Goal: Information Seeking & Learning: Learn about a topic

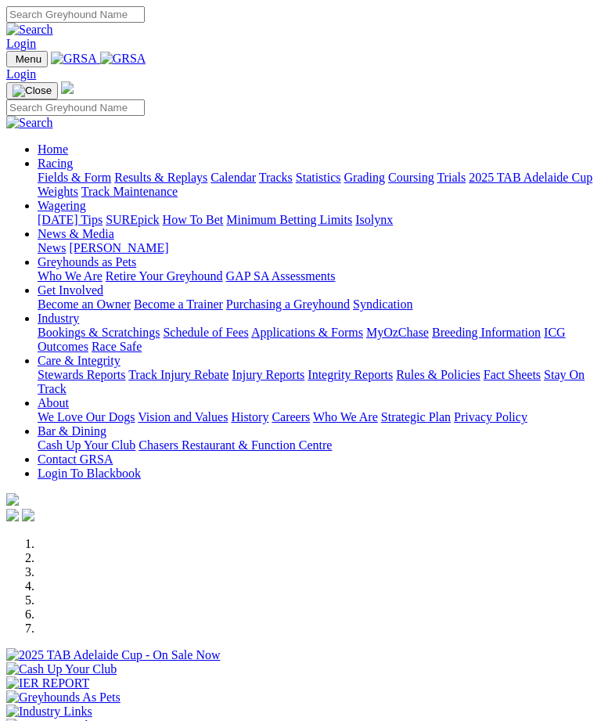
click at [68, 142] on link "Home" at bounding box center [53, 148] width 31 height 13
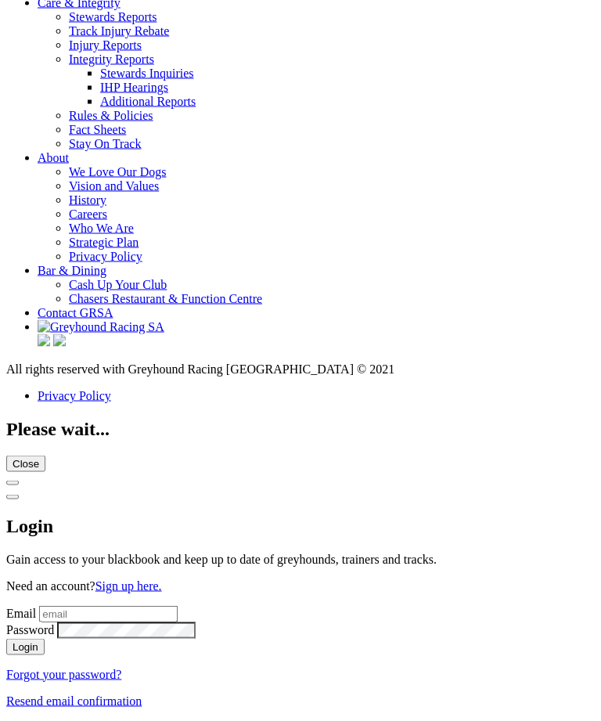
scroll to position [5860, 0]
click at [153, 122] on link "Rules & Policies" at bounding box center [111, 115] width 85 height 13
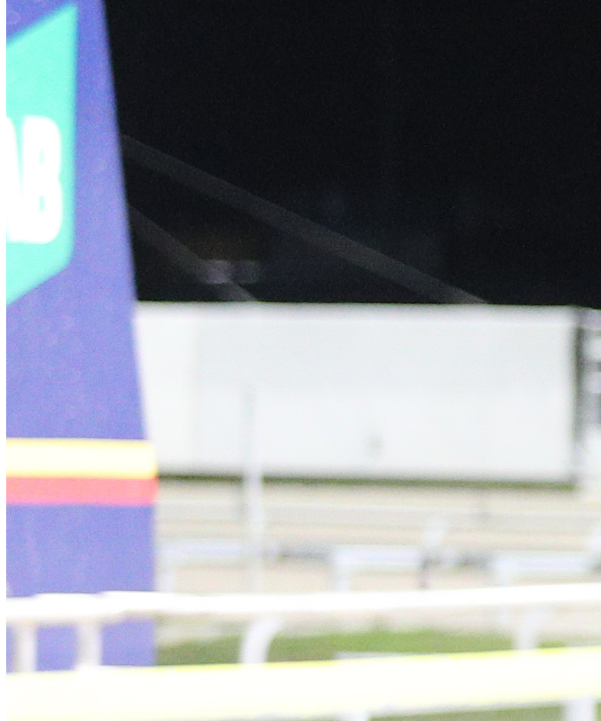
scroll to position [1658, 0]
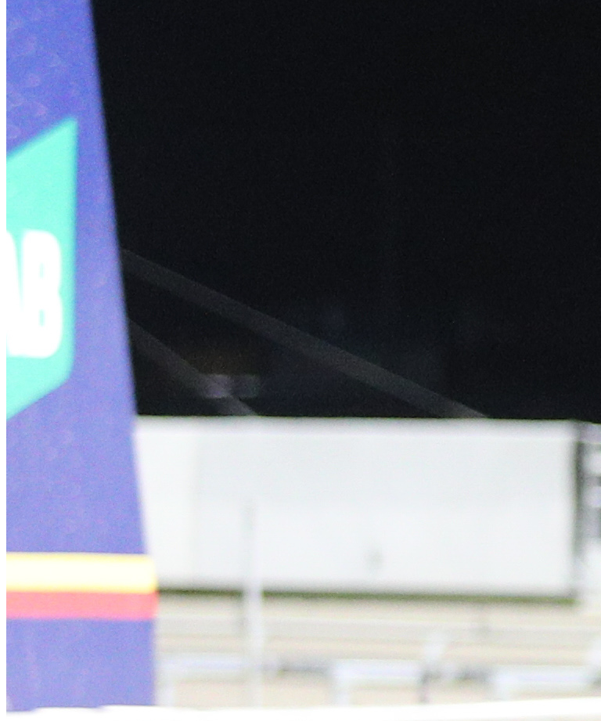
scroll to position [1544, 0]
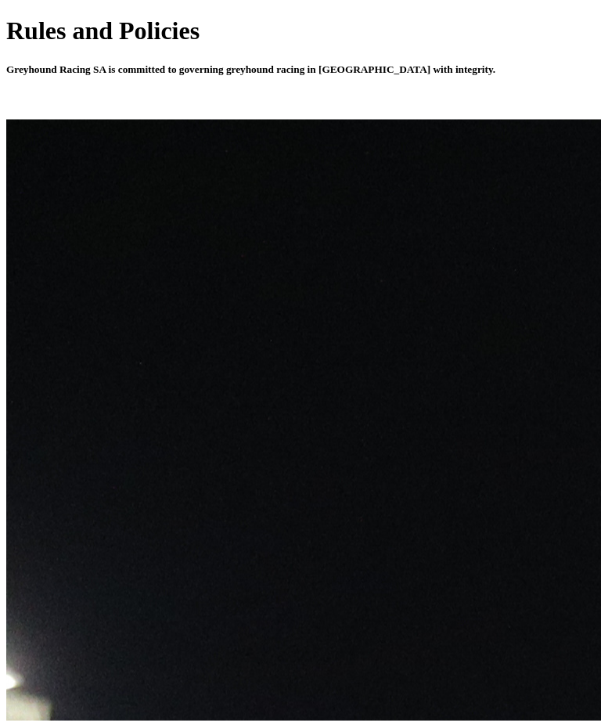
scroll to position [554, 0]
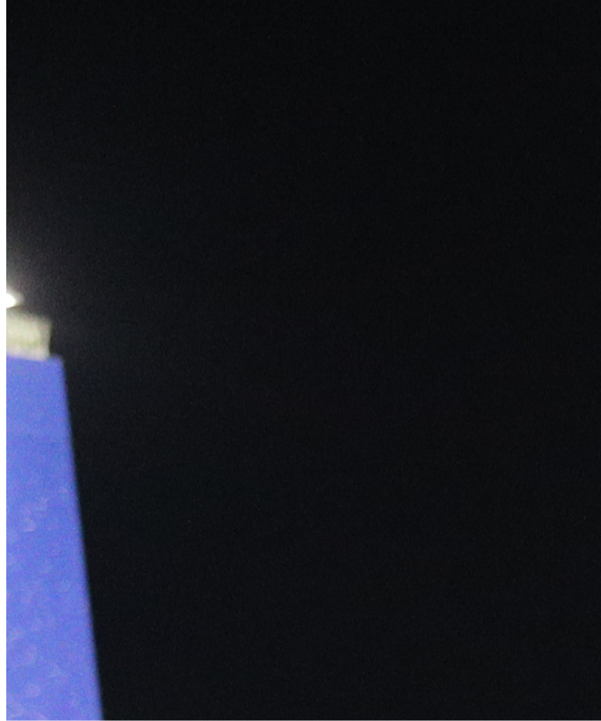
scroll to position [937, 0]
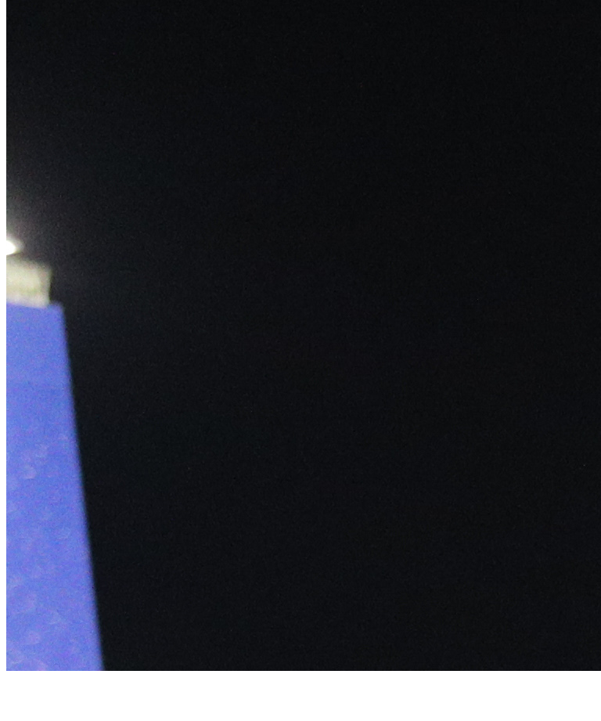
scroll to position [987, 0]
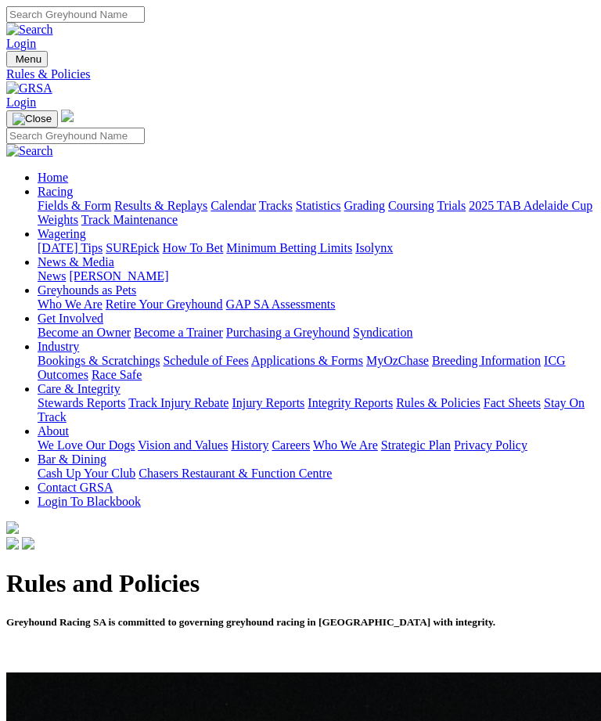
scroll to position [987, 0]
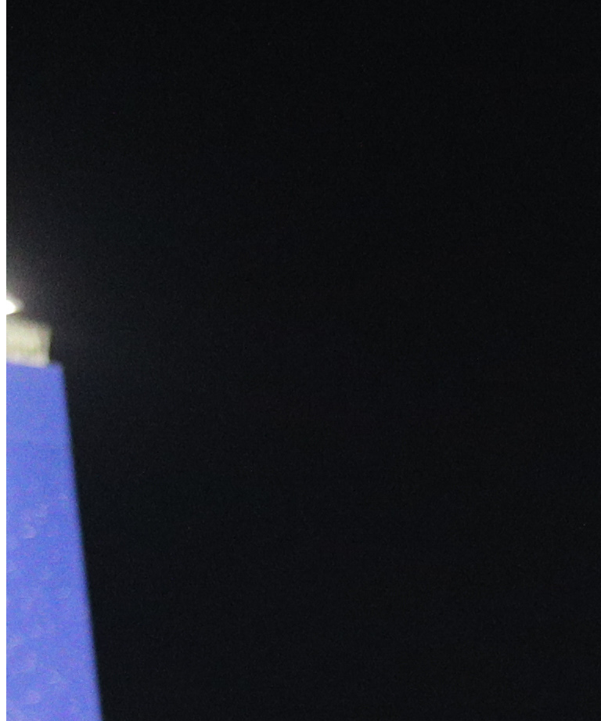
scroll to position [927, 0]
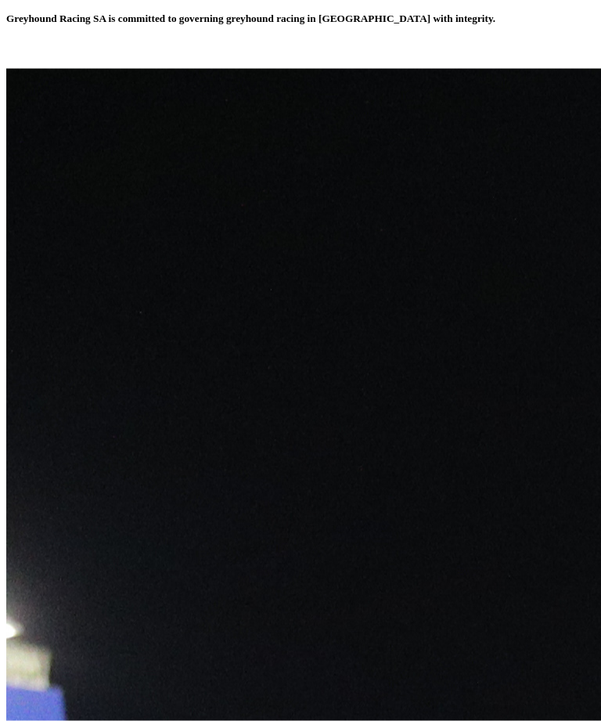
scroll to position [604, 0]
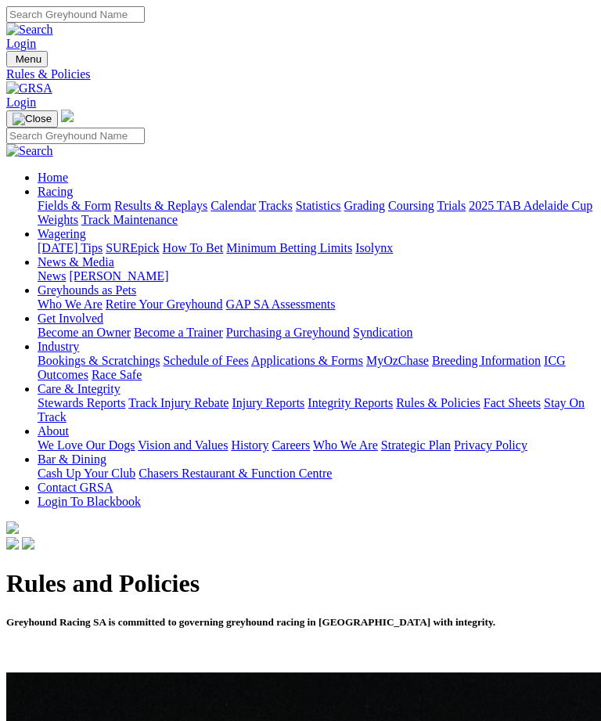
scroll to position [604, 0]
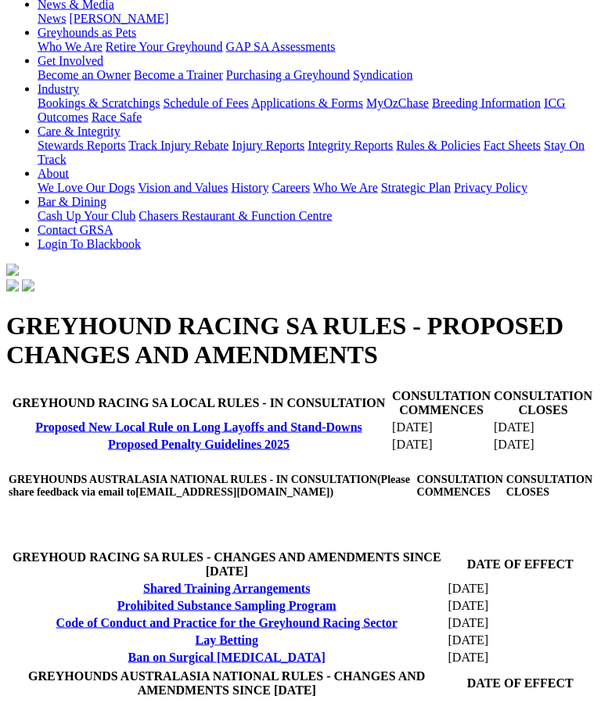
scroll to position [254, 0]
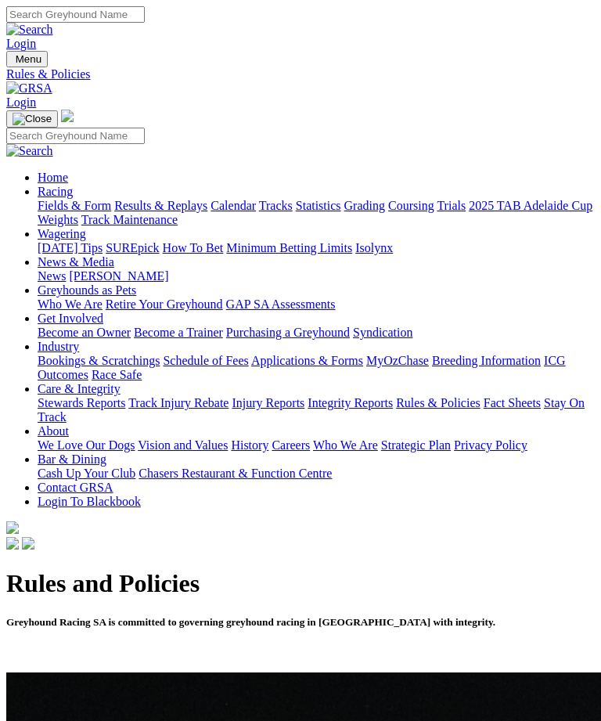
scroll to position [604, 0]
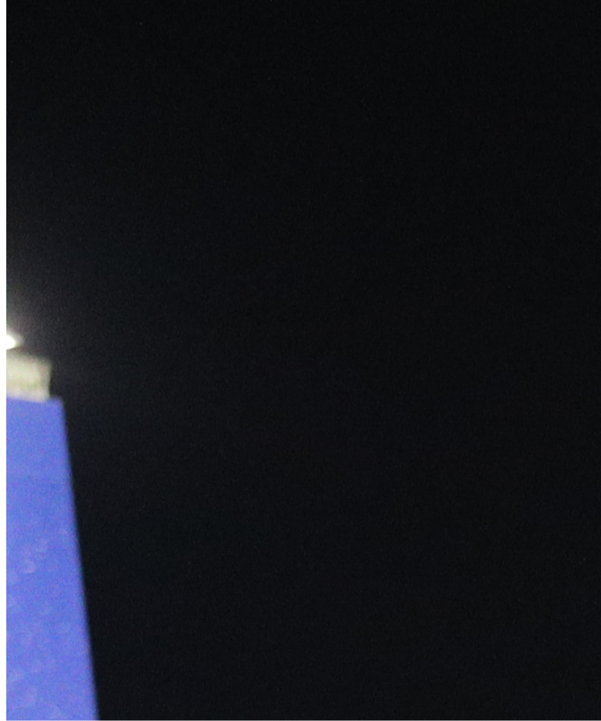
scroll to position [894, 0]
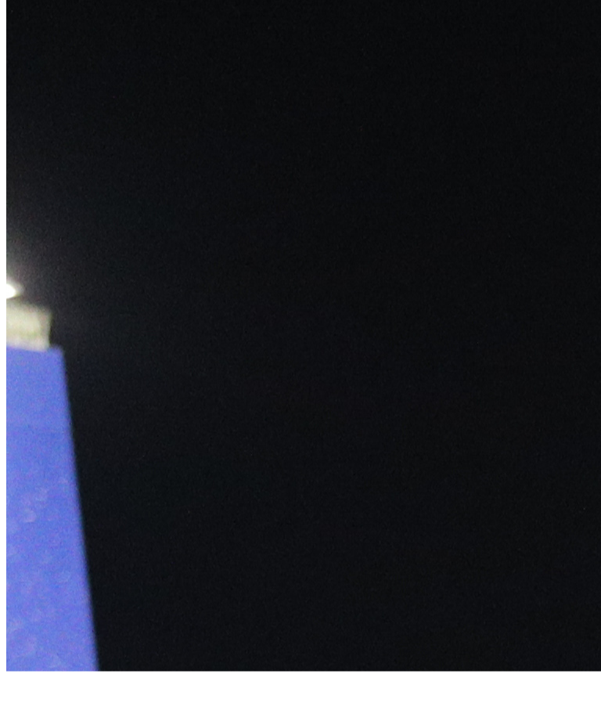
scroll to position [944, 0]
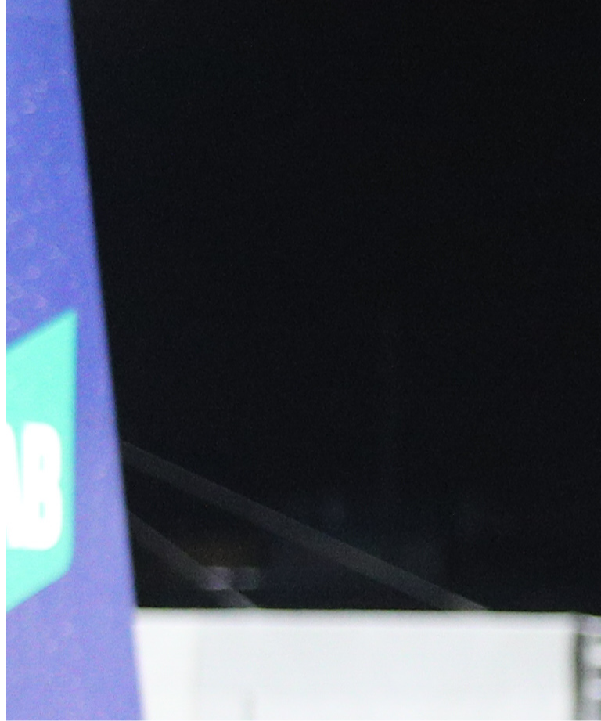
scroll to position [1354, 0]
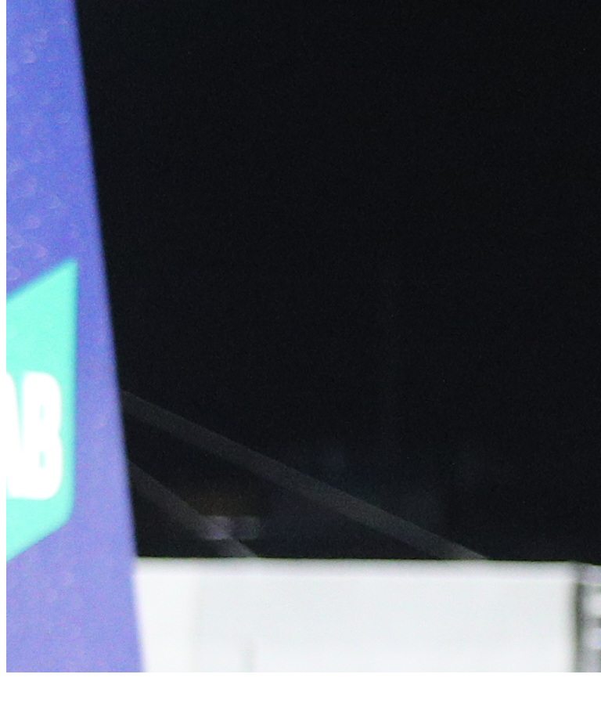
scroll to position [1404, 0]
